Goal: Task Accomplishment & Management: Manage files

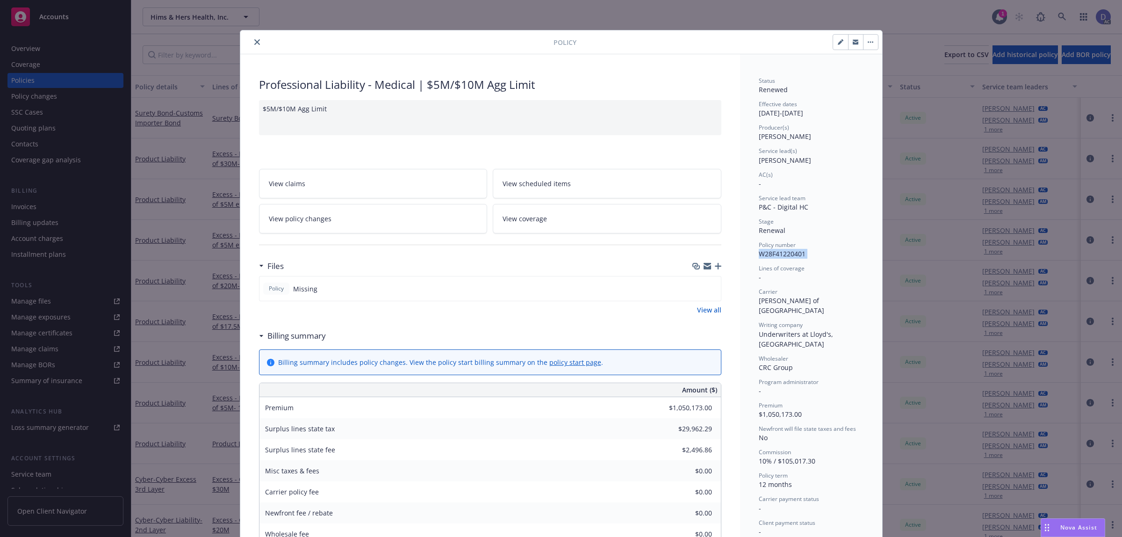
click at [254, 41] on icon "close" at bounding box center [257, 42] width 6 height 6
click at [1064, 20] on div "Policy Professional Liability - Medical | $5M/$10M Agg Limit $5M/$10M Agg Limit…" at bounding box center [561, 268] width 1122 height 537
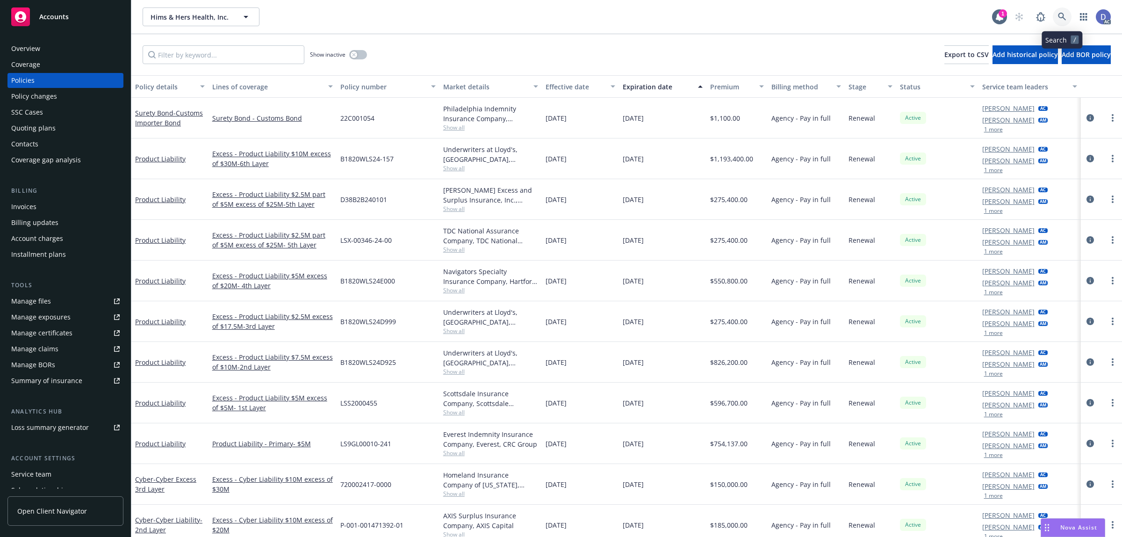
click at [1064, 20] on icon at bounding box center [1062, 17] width 8 height 8
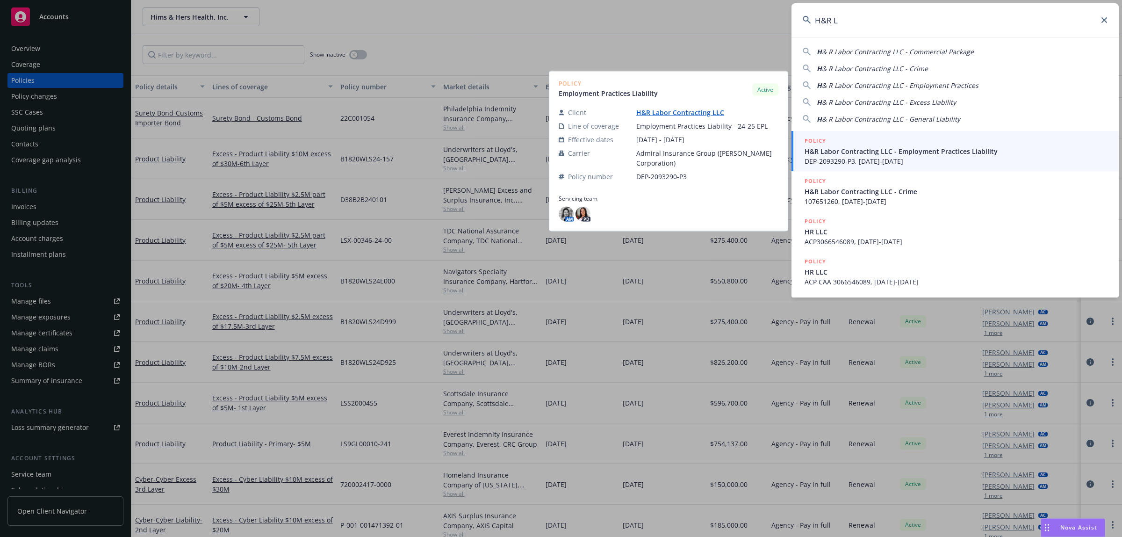
type input "H&R L"
click at [915, 152] on span "H&R Labor Contracting LLC - Employment Practices Liability" at bounding box center [956, 151] width 303 height 10
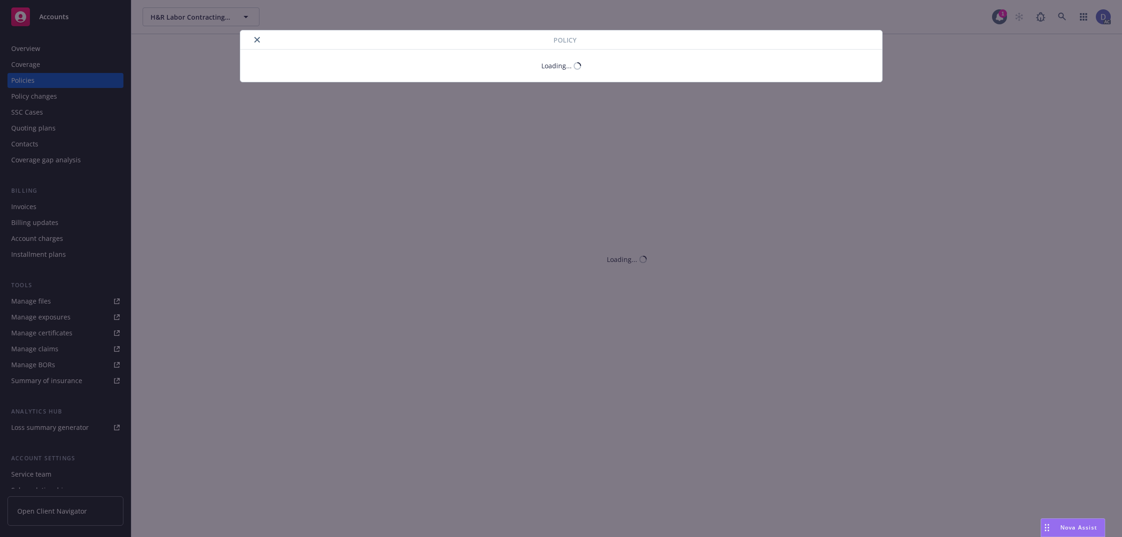
click at [257, 41] on button "close" at bounding box center [257, 39] width 11 height 11
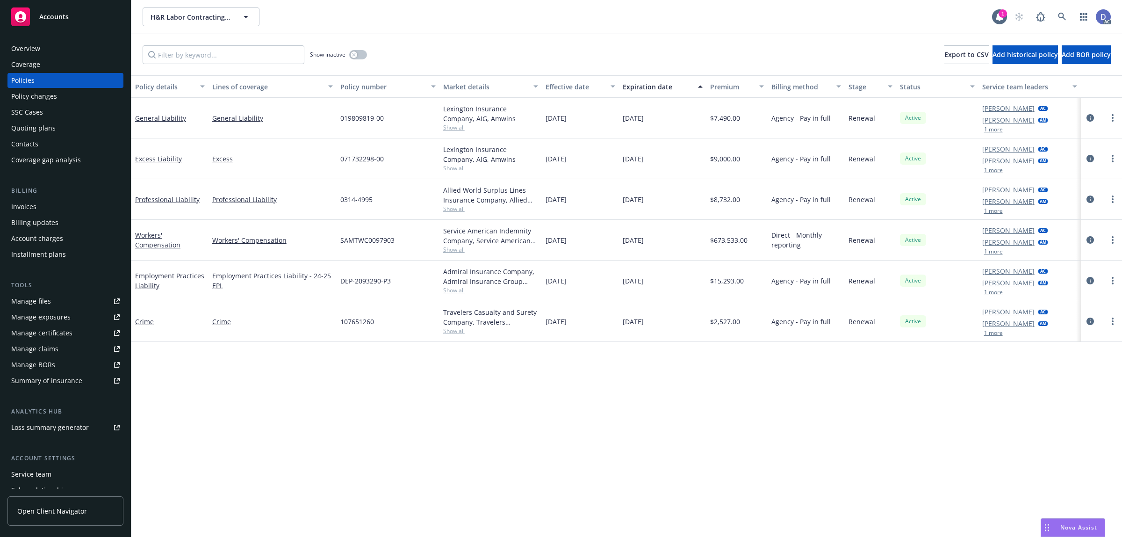
click at [29, 50] on div "Overview" at bounding box center [25, 48] width 29 height 15
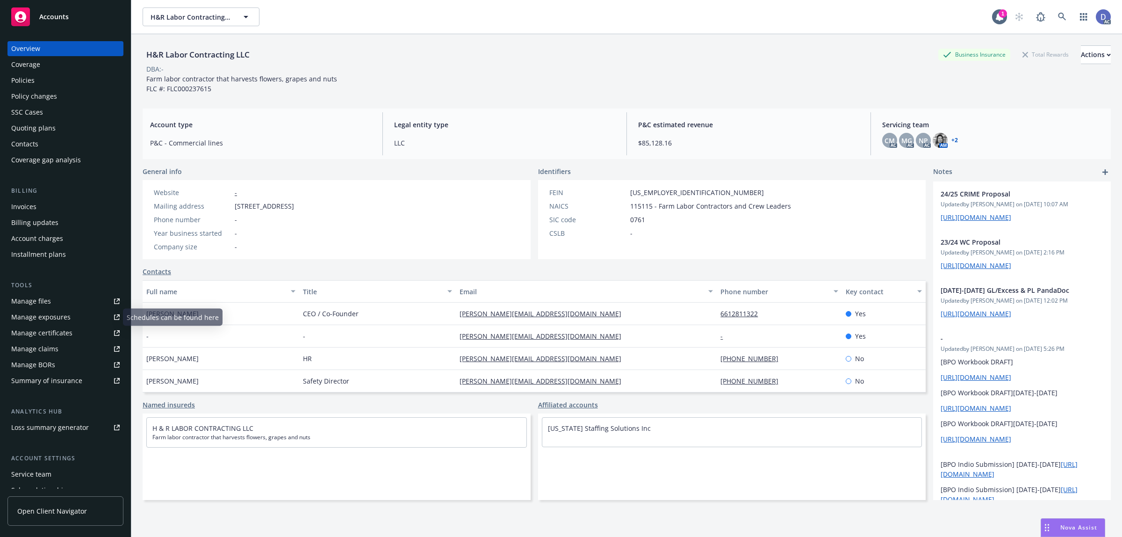
click at [58, 346] on link "Manage claims" at bounding box center [65, 348] width 116 height 15
click at [46, 300] on div "Manage files" at bounding box center [31, 301] width 40 height 15
copy div "H&R Labor Contracting LLC"
drag, startPoint x: 235, startPoint y: 50, endPoint x: 147, endPoint y: 52, distance: 87.9
click at [147, 52] on div "H&R Labor Contracting LLC" at bounding box center [198, 55] width 111 height 12
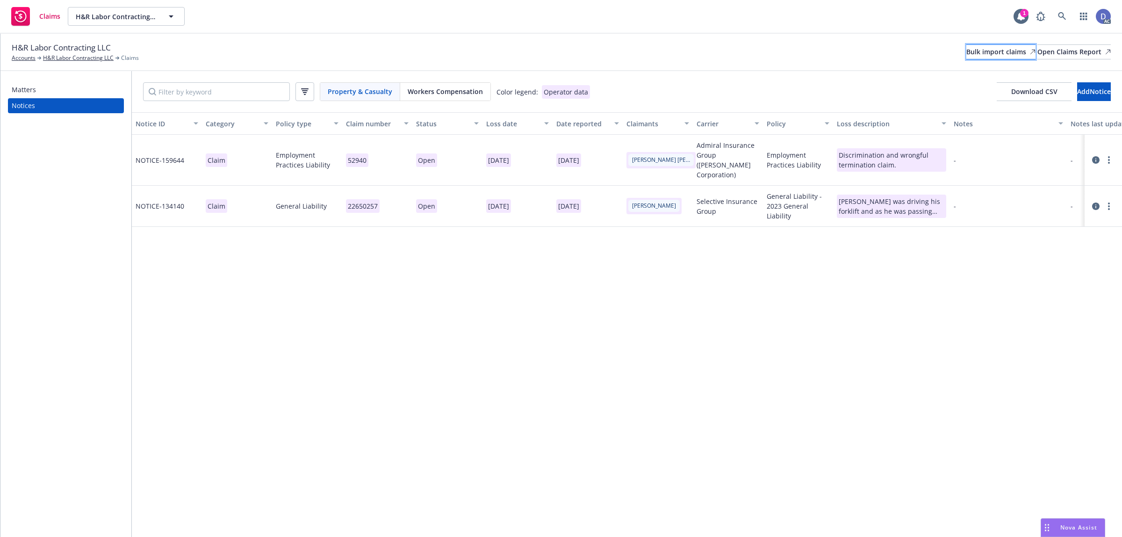
click at [966, 49] on div "Bulk import claims" at bounding box center [1000, 52] width 69 height 14
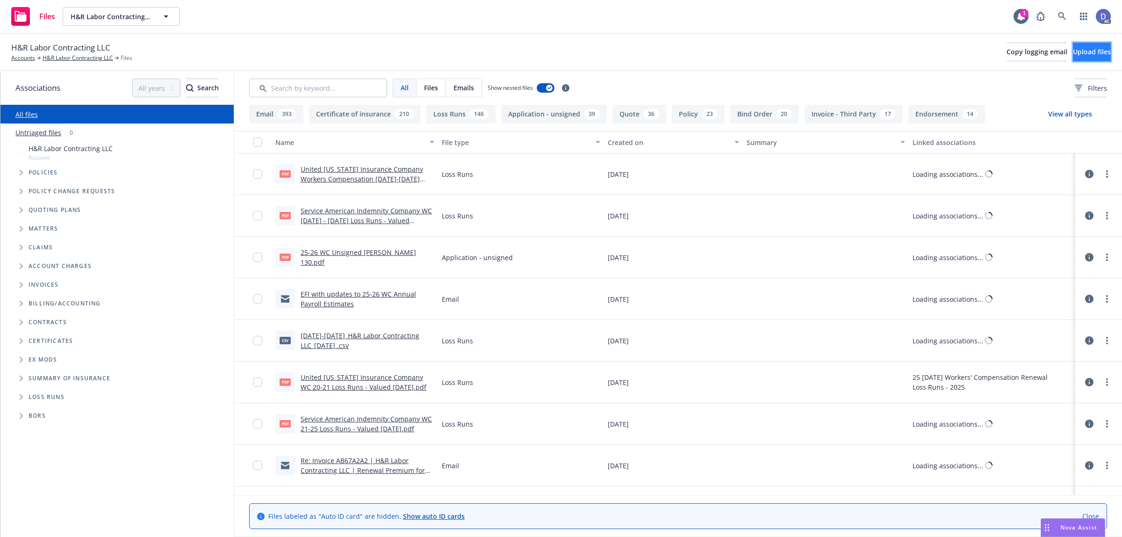
click at [1093, 51] on span "Upload files" at bounding box center [1092, 51] width 38 height 9
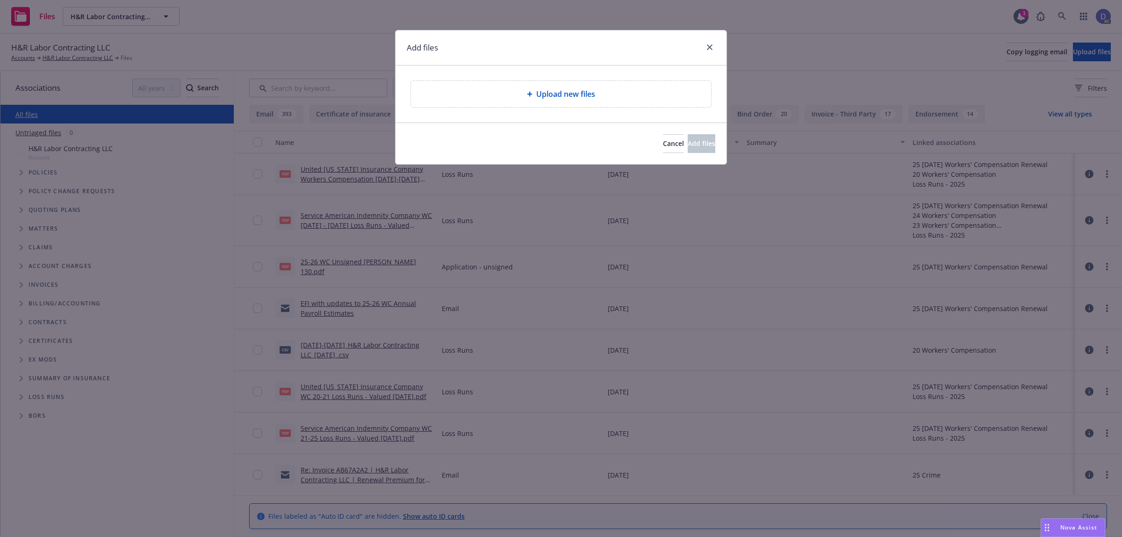
click at [585, 97] on span "Upload new files" at bounding box center [565, 93] width 59 height 11
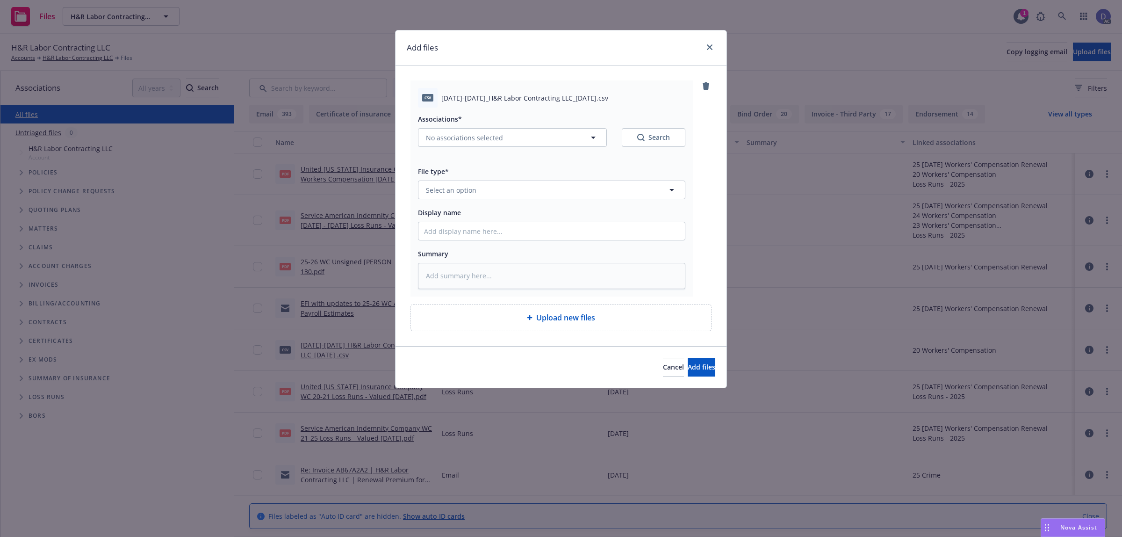
click at [594, 222] on div at bounding box center [551, 231] width 267 height 19
click at [594, 223] on input "Display name" at bounding box center [551, 231] width 266 height 18
paste input "2020-2021_H&R Labor Contracting LLC_9-15-2024"
type input "2020-2021_H&R Labor Contracting LLC_9-15-2024"
type textarea "x"
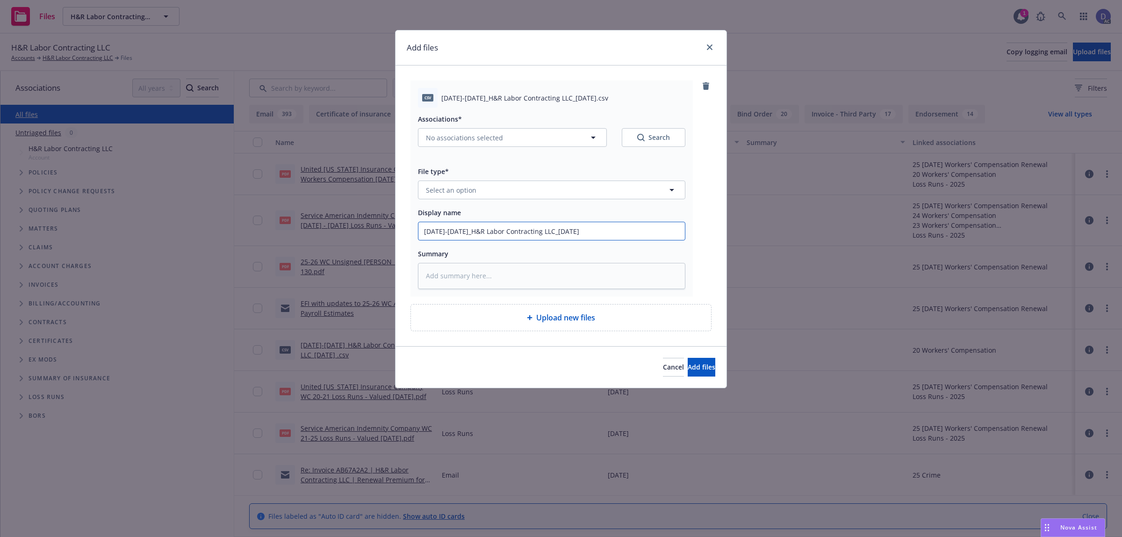
type input "2020-2021_H&R Labor Contracting LLC_9-15-2024"
click at [617, 196] on button "Select an option" at bounding box center [551, 189] width 267 height 19
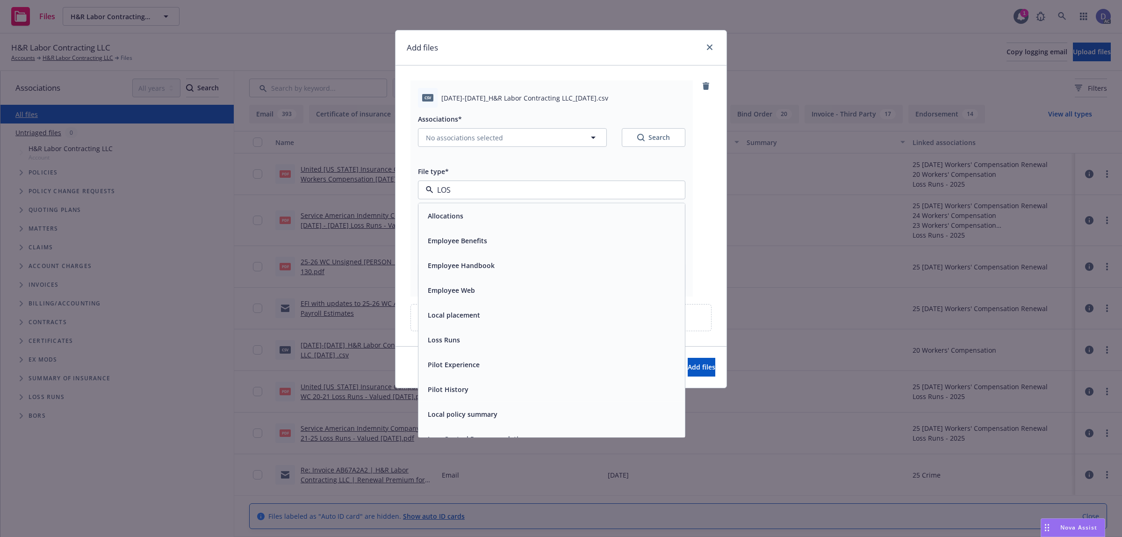
type input "LOSS"
click at [587, 209] on div "Loss Runs" at bounding box center [551, 215] width 266 height 25
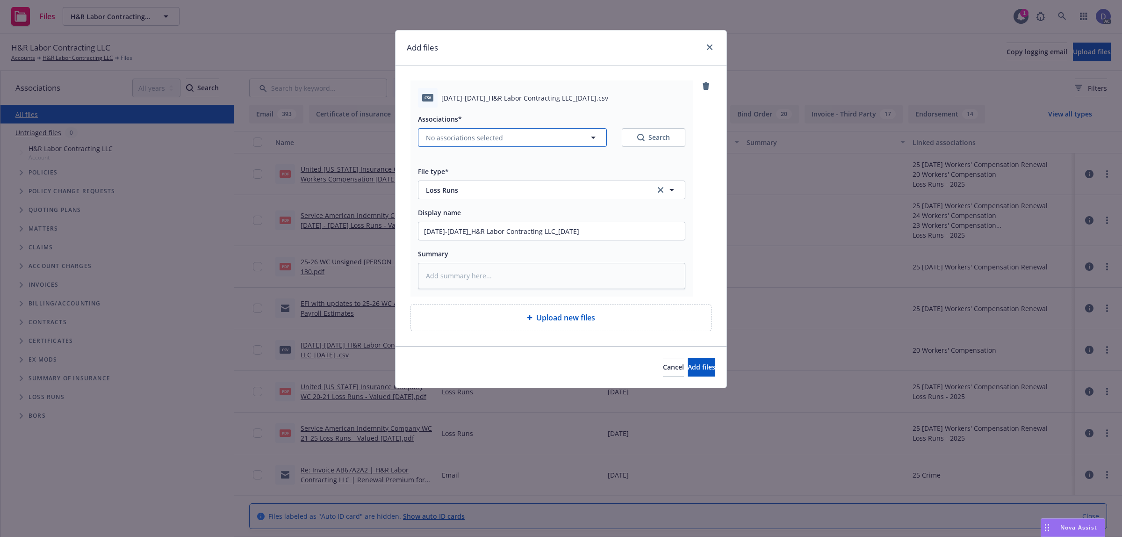
click at [592, 142] on icon "button" at bounding box center [593, 137] width 11 height 11
type textarea "x"
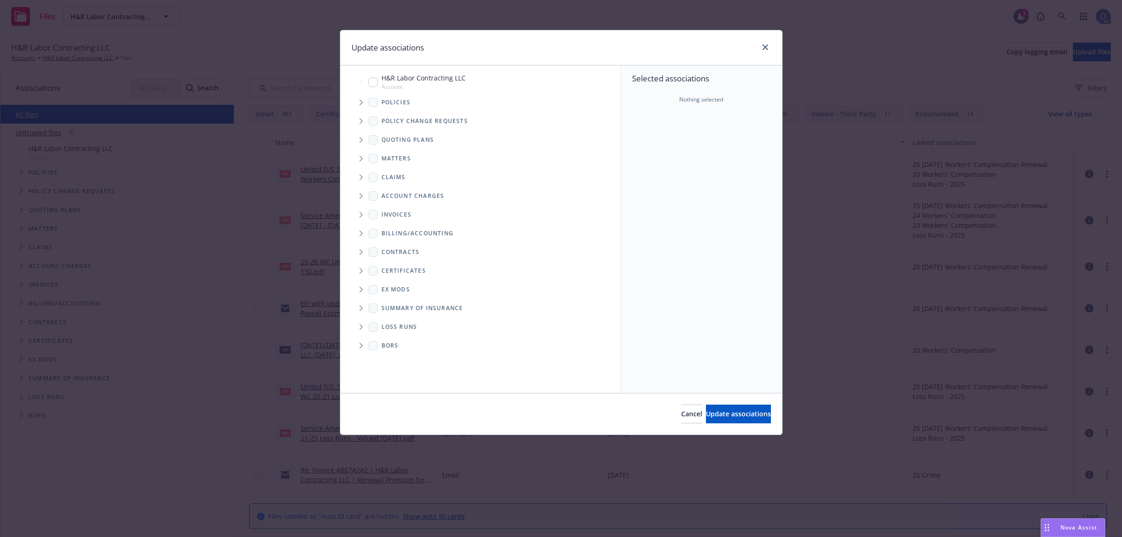
click at [361, 100] on icon "Tree Example" at bounding box center [362, 103] width 4 height 6
click at [713, 151] on div "Selected associations Nothing selected" at bounding box center [701, 228] width 161 height 327
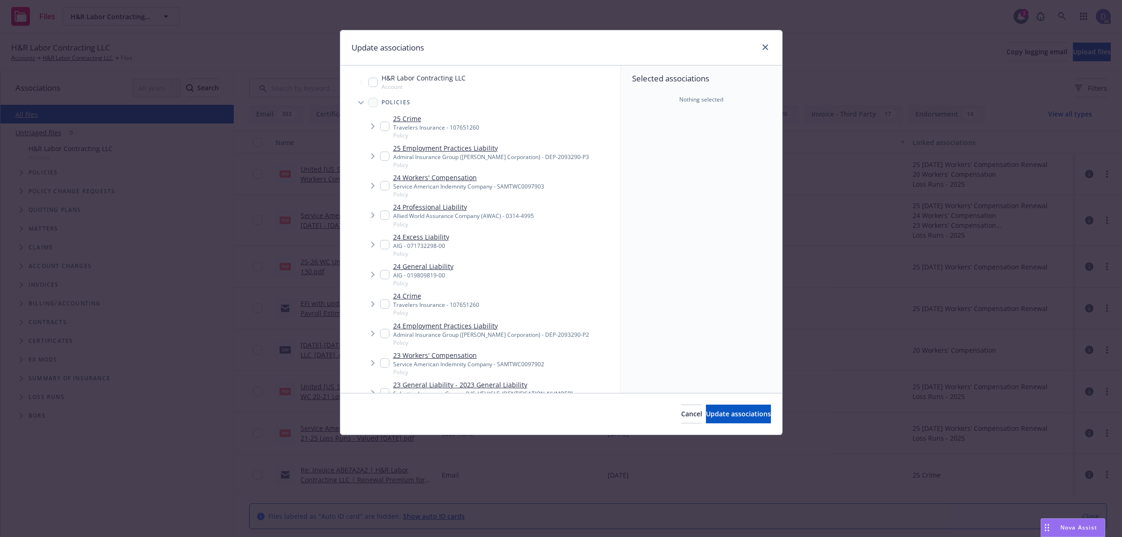
scroll to position [489, 0]
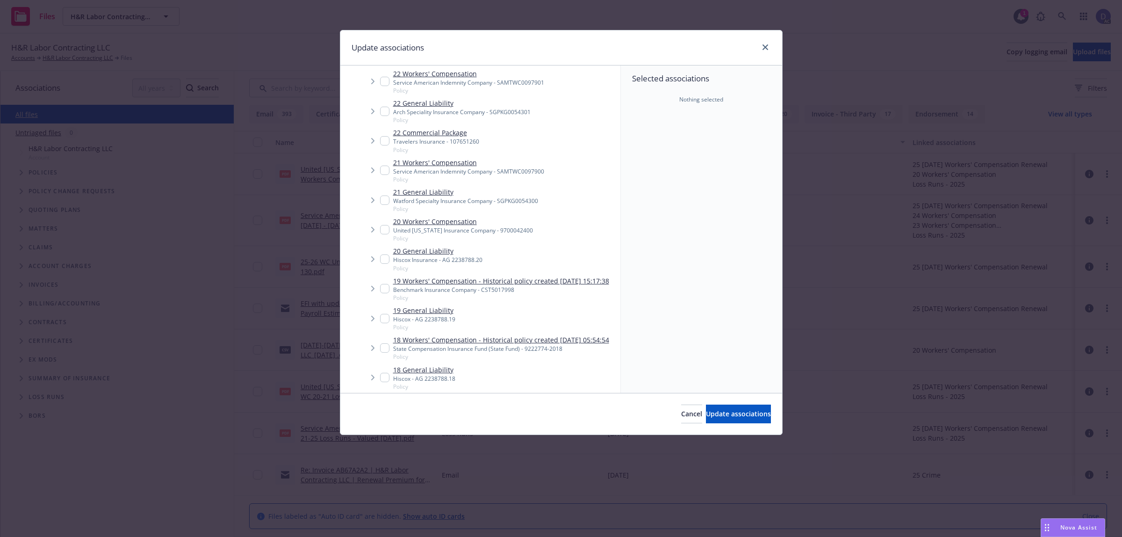
click at [485, 223] on link "20 Workers' Compensation" at bounding box center [463, 221] width 140 height 10
checkbox input "true"
click at [718, 417] on span "Update associations" at bounding box center [738, 413] width 65 height 9
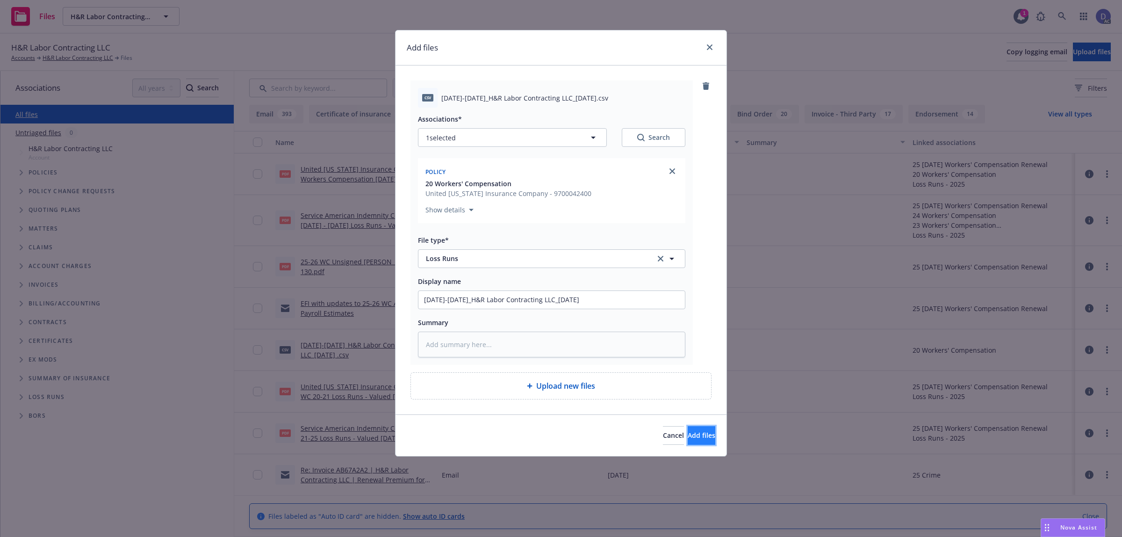
click at [699, 429] on button "Add files" at bounding box center [702, 435] width 28 height 19
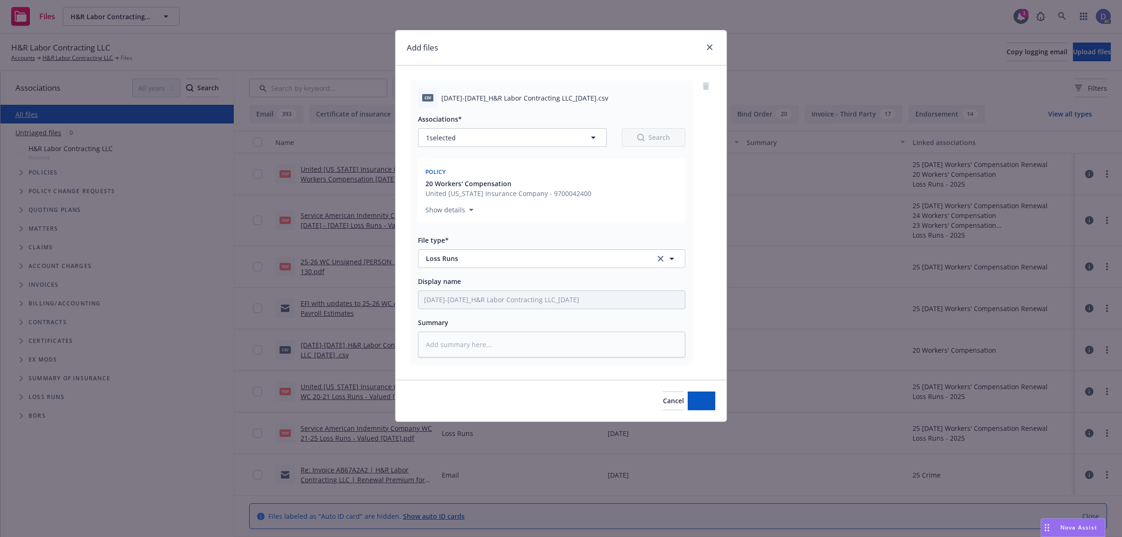
type textarea "x"
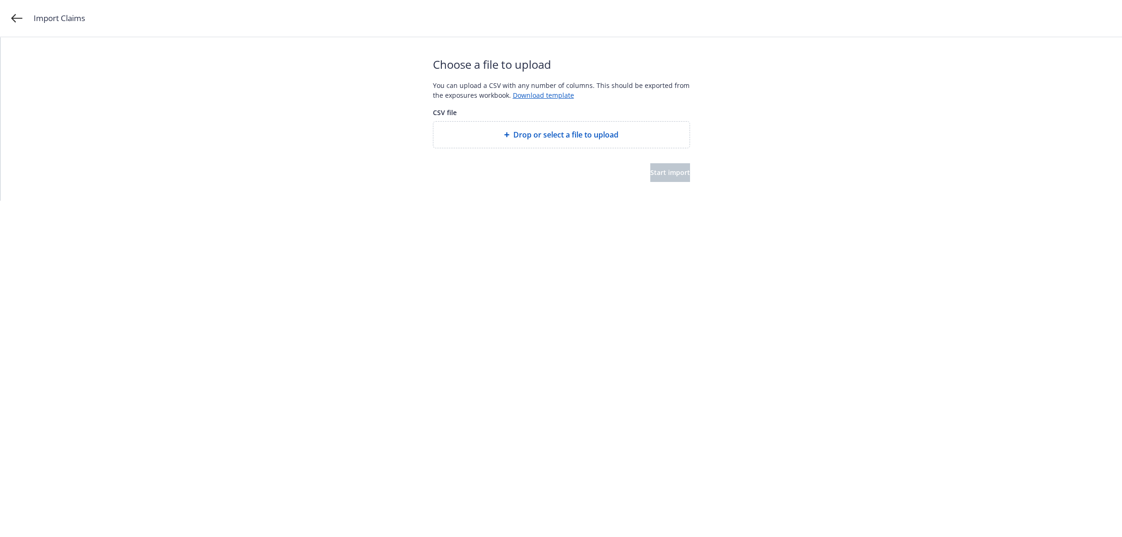
click at [587, 134] on span "Drop or select a file to upload" at bounding box center [565, 134] width 105 height 11
click at [669, 176] on span "Start import" at bounding box center [670, 172] width 40 height 9
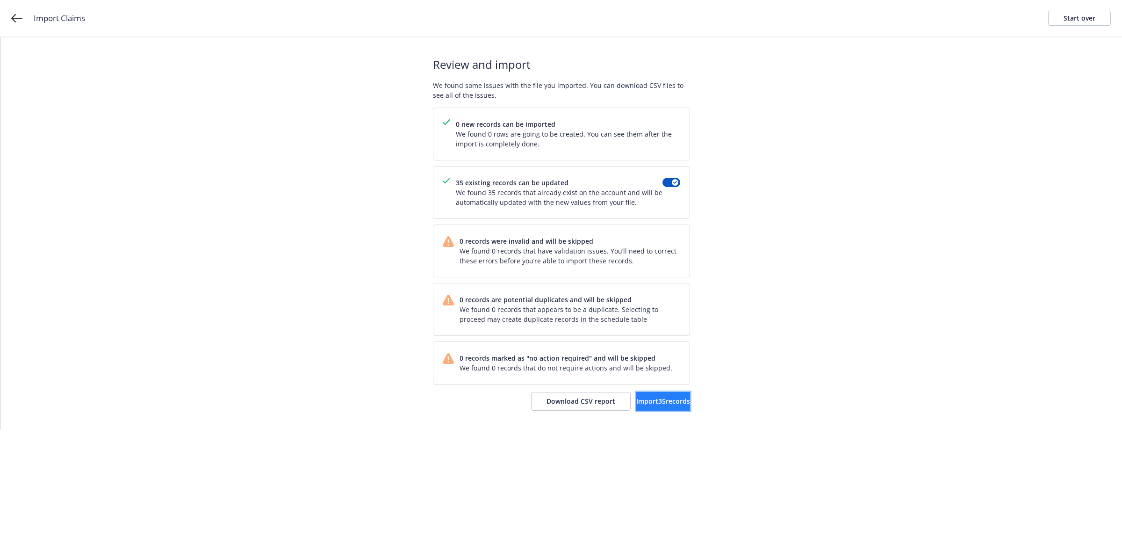
click at [647, 400] on span "Import 35 records" at bounding box center [663, 400] width 54 height 9
click at [654, 394] on link "View accounts" at bounding box center [651, 401] width 77 height 19
